Goal: Use online tool/utility: Utilize a website feature to perform a specific function

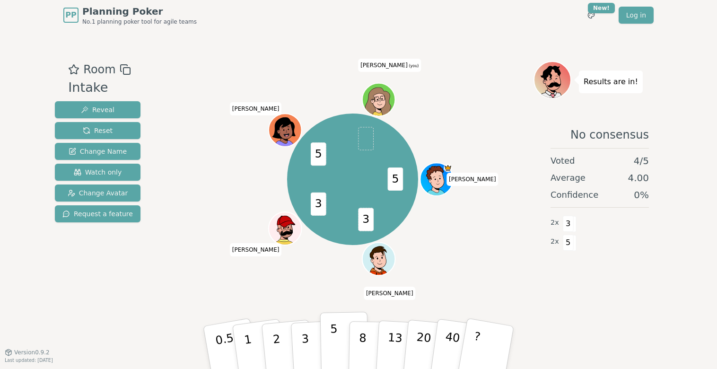
click at [328, 339] on button "5" at bounding box center [344, 348] width 49 height 72
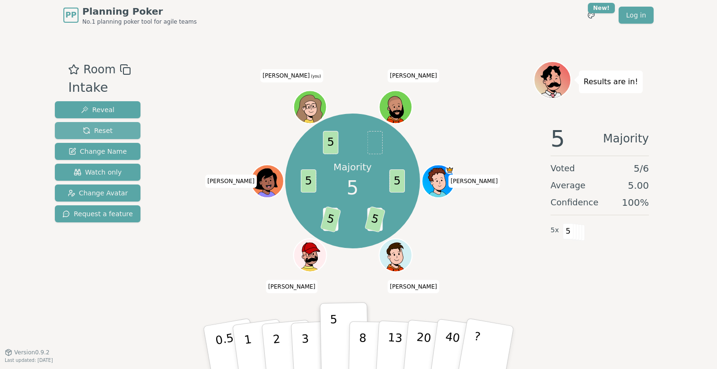
click at [108, 133] on span "Reset" at bounding box center [98, 130] width 30 height 9
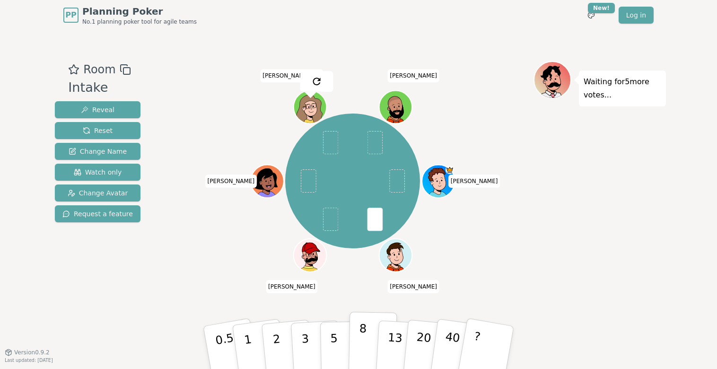
click at [364, 338] on p "8" at bounding box center [363, 347] width 8 height 51
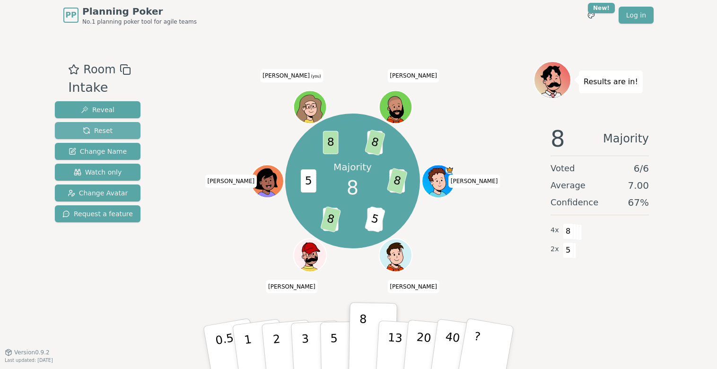
click at [102, 128] on span "Reset" at bounding box center [98, 130] width 30 height 9
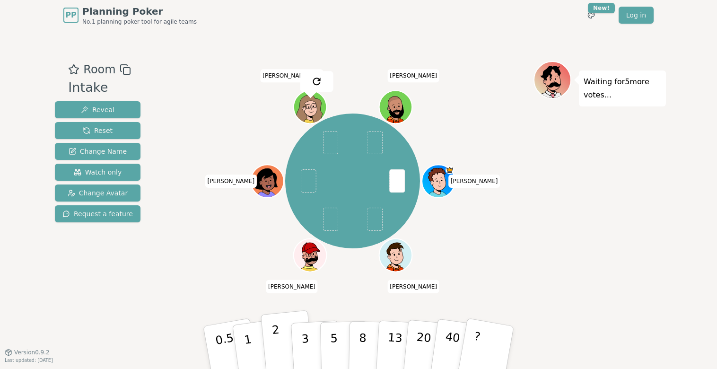
click at [274, 330] on p "2" at bounding box center [278, 349] width 12 height 52
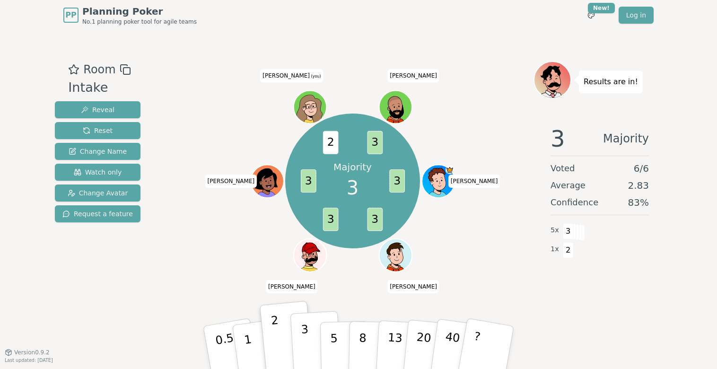
click at [314, 342] on button "3" at bounding box center [316, 348] width 52 height 74
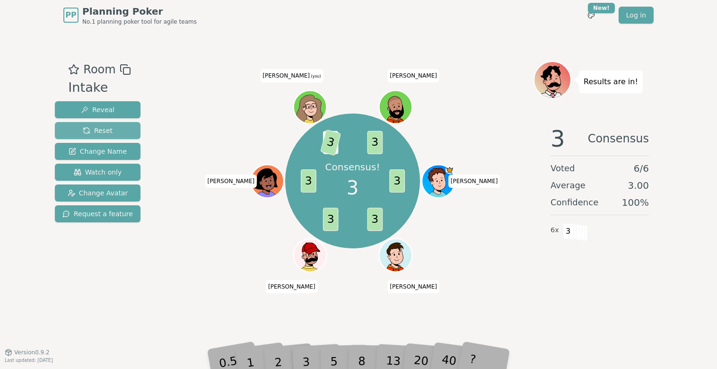
click at [118, 128] on button "Reset" at bounding box center [98, 130] width 86 height 17
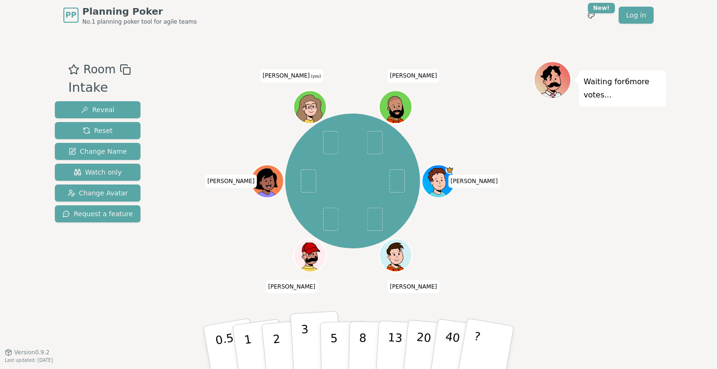
click at [309, 341] on button "3" at bounding box center [316, 348] width 52 height 74
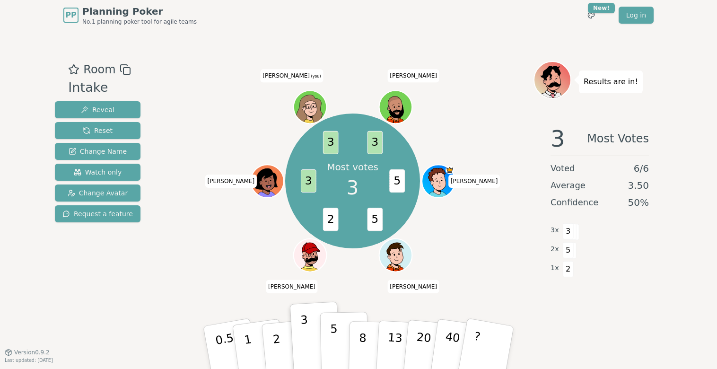
click at [333, 342] on p "5" at bounding box center [334, 347] width 8 height 51
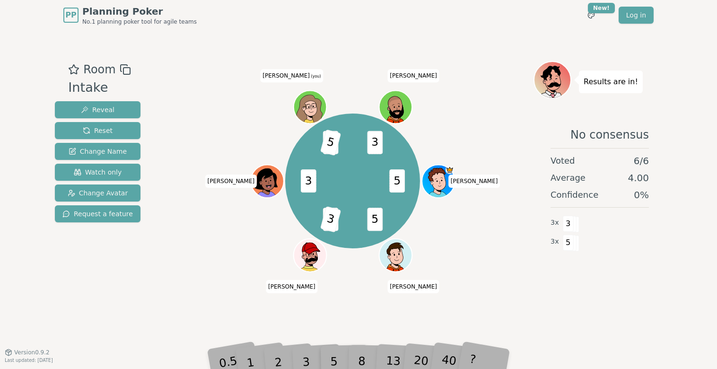
click at [306, 349] on div "3" at bounding box center [316, 347] width 30 height 35
click at [303, 363] on div "3" at bounding box center [316, 347] width 30 height 35
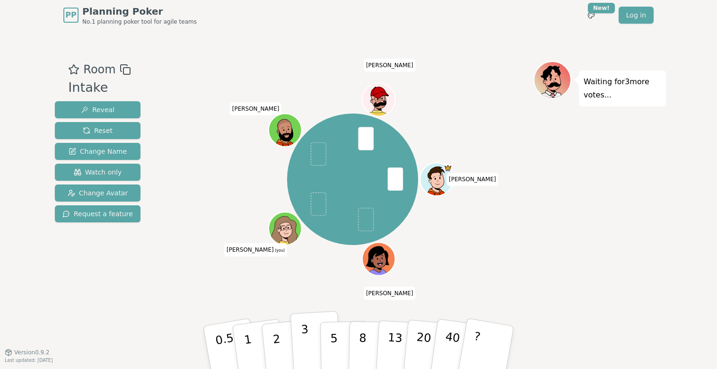
click at [306, 337] on p "3" at bounding box center [306, 349] width 10 height 52
